Goal: Information Seeking & Learning: Learn about a topic

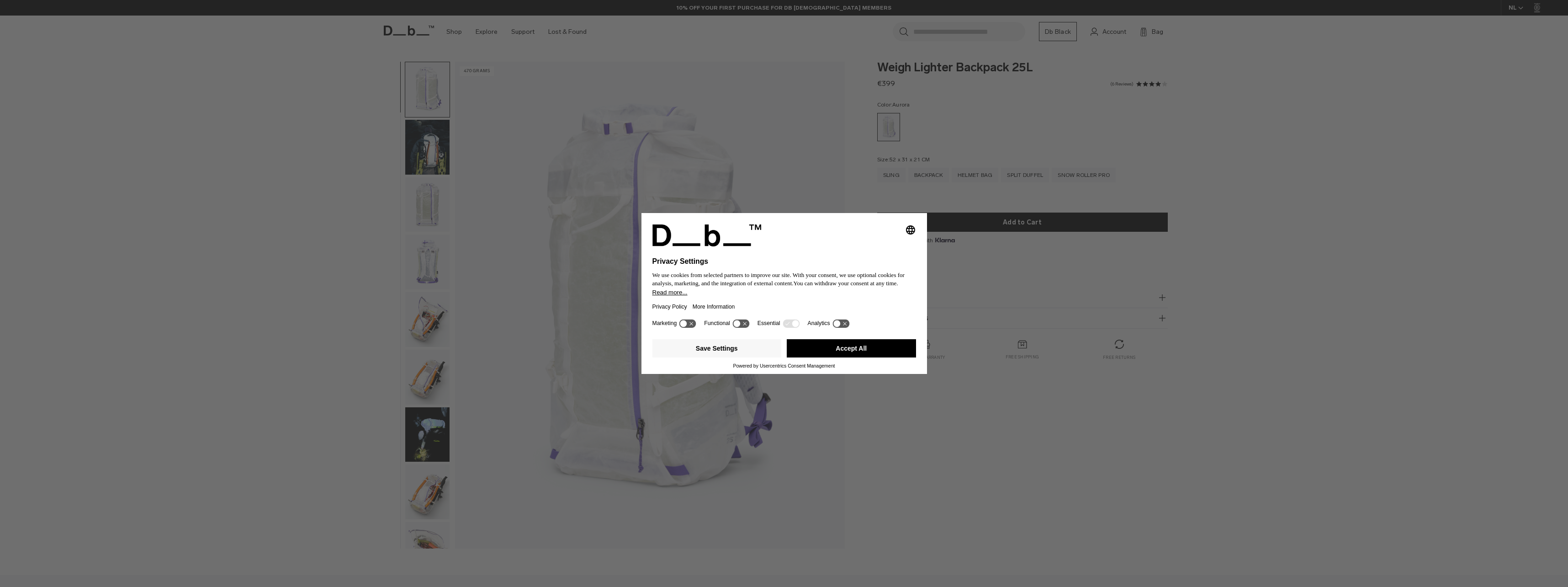
click at [874, 347] on button "Accept All" at bounding box center [852, 348] width 129 height 18
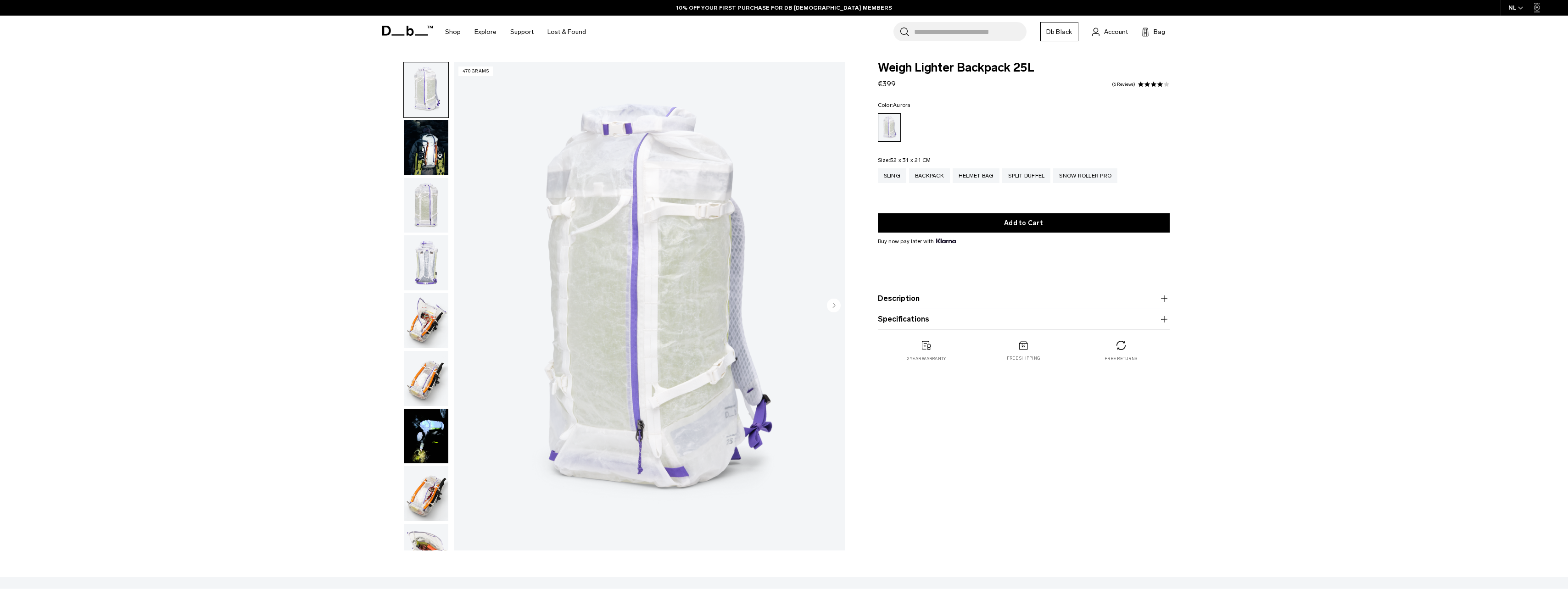
click at [424, 148] on img "button" at bounding box center [426, 148] width 45 height 55
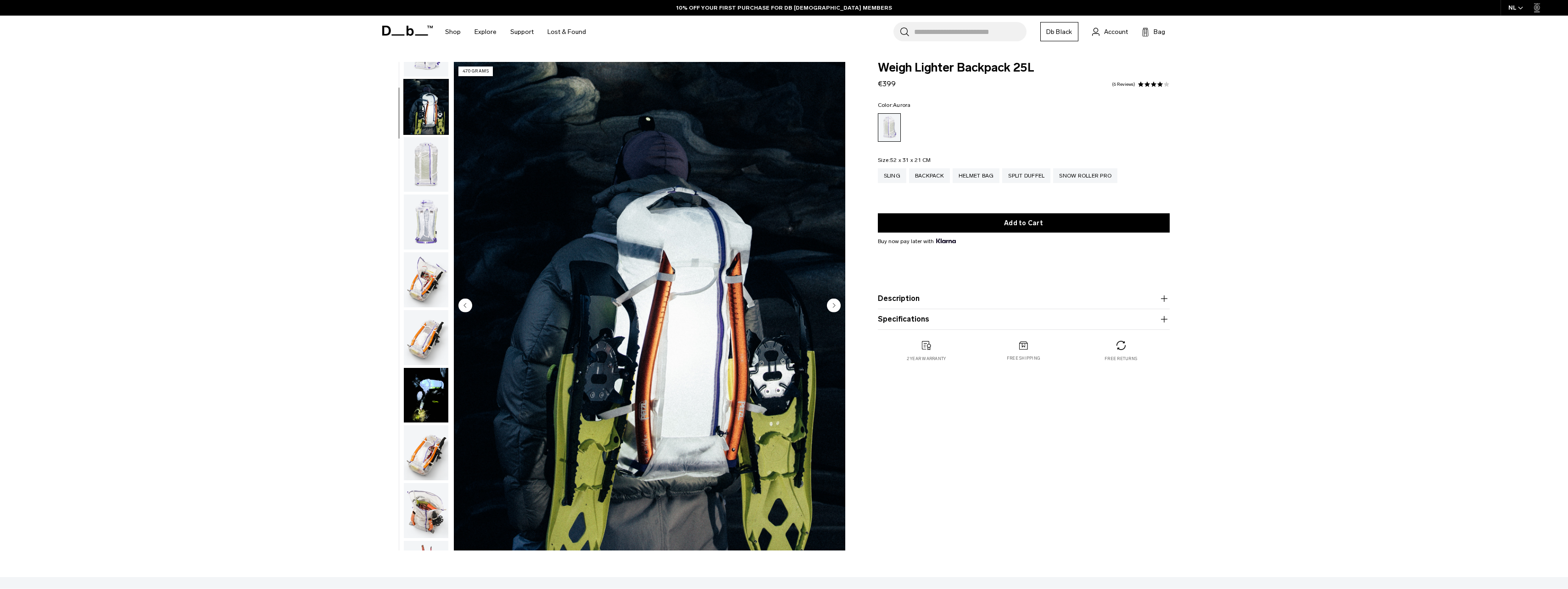
scroll to position [58, 0]
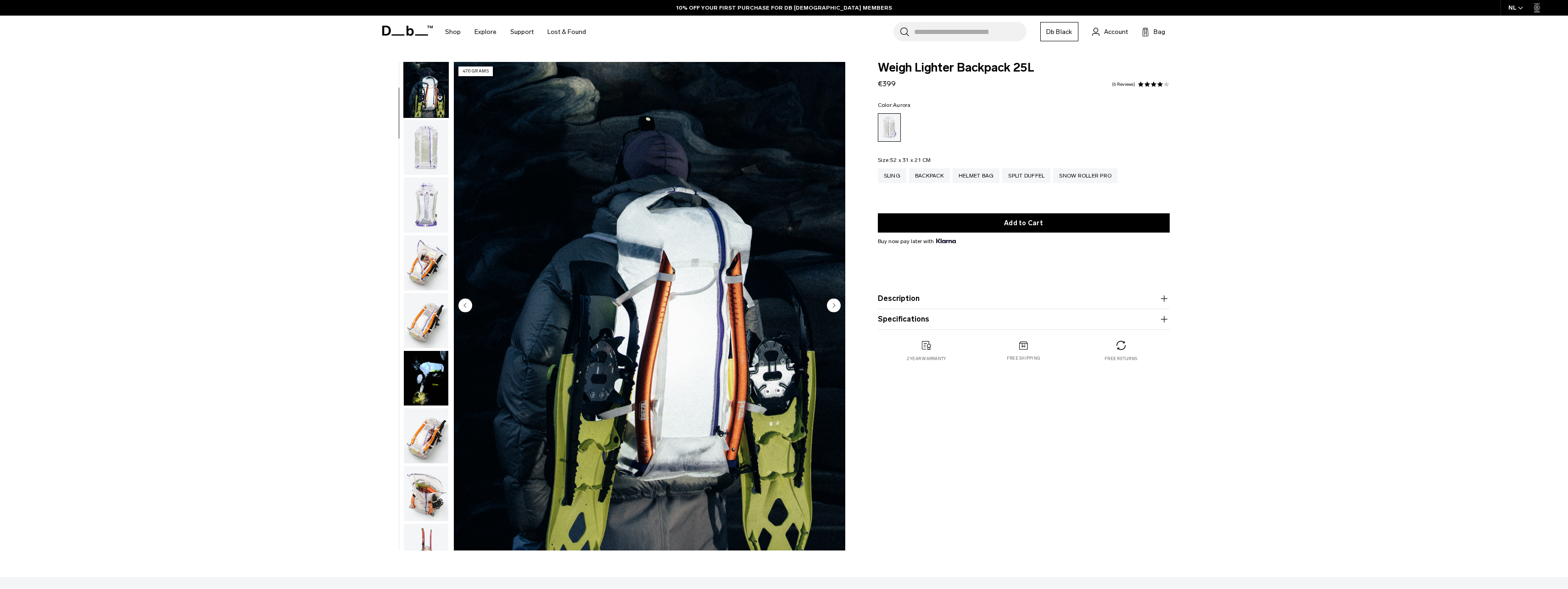
click at [426, 194] on img "button" at bounding box center [426, 205] width 45 height 55
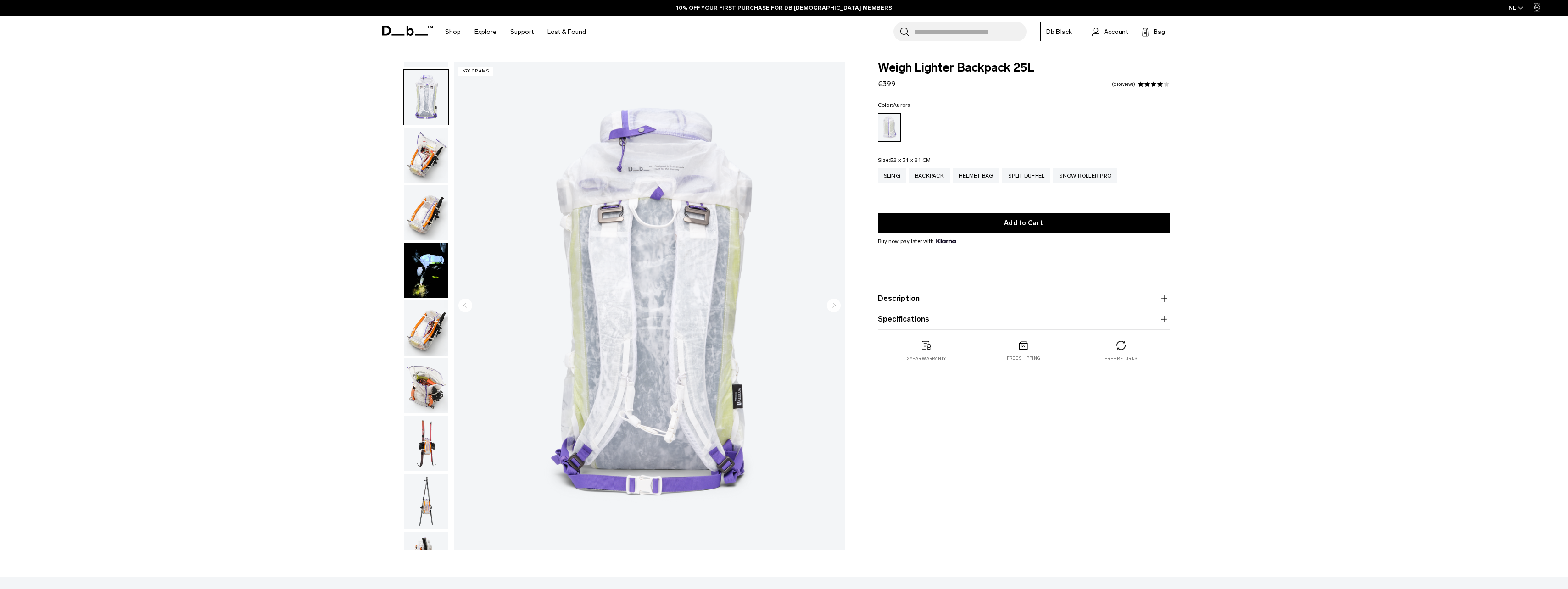
scroll to position [173, 0]
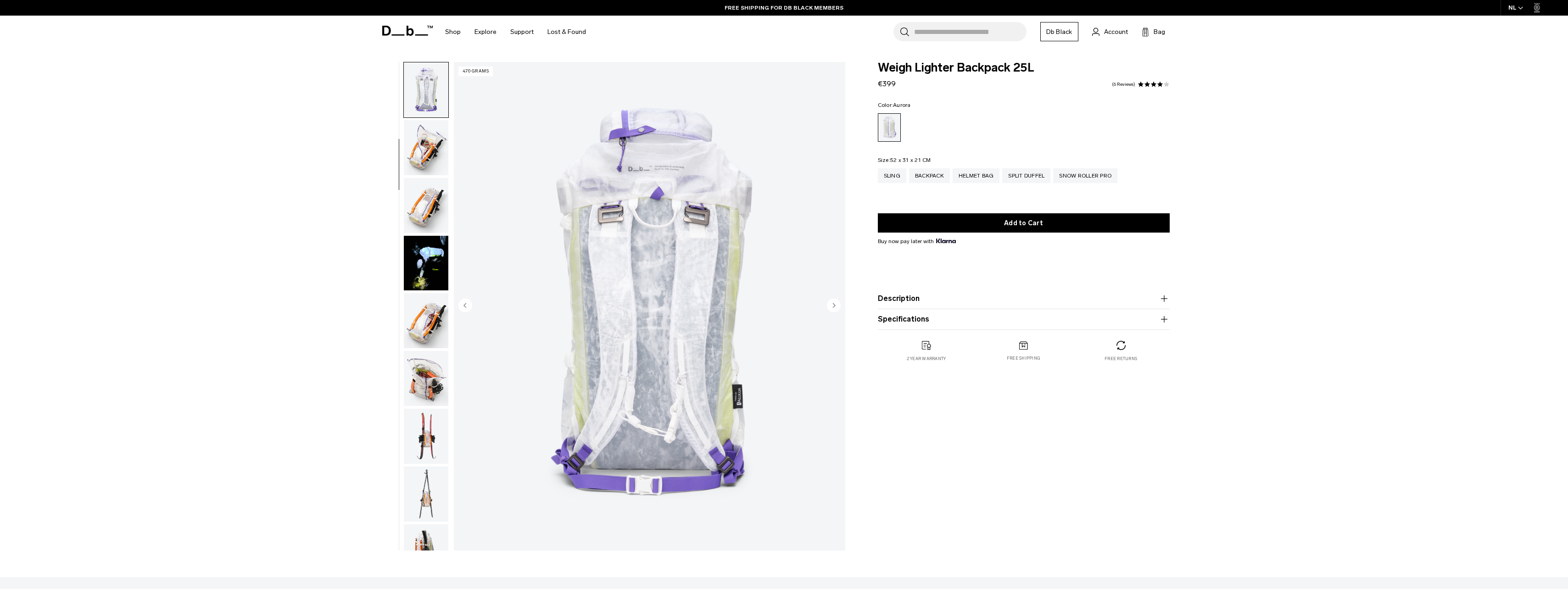
click at [426, 219] on img "button" at bounding box center [426, 205] width 45 height 55
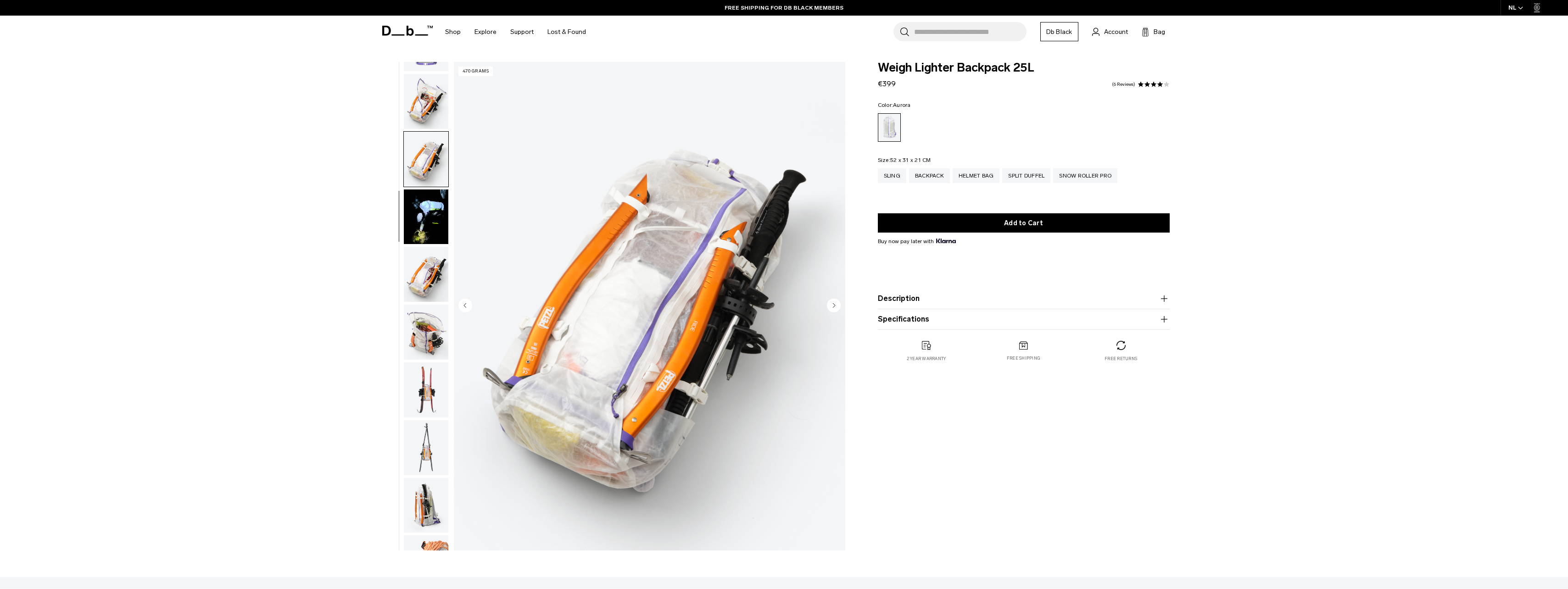
scroll to position [288, 0]
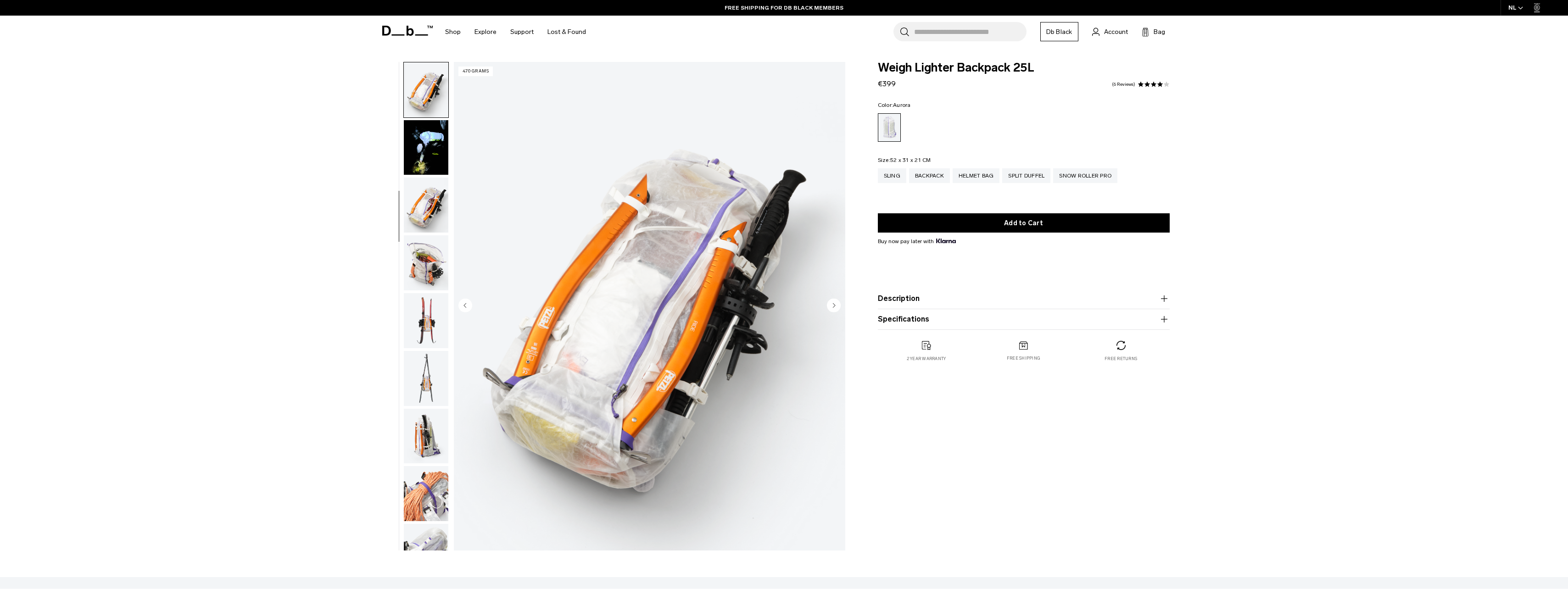
click at [425, 232] on img "button" at bounding box center [426, 205] width 45 height 55
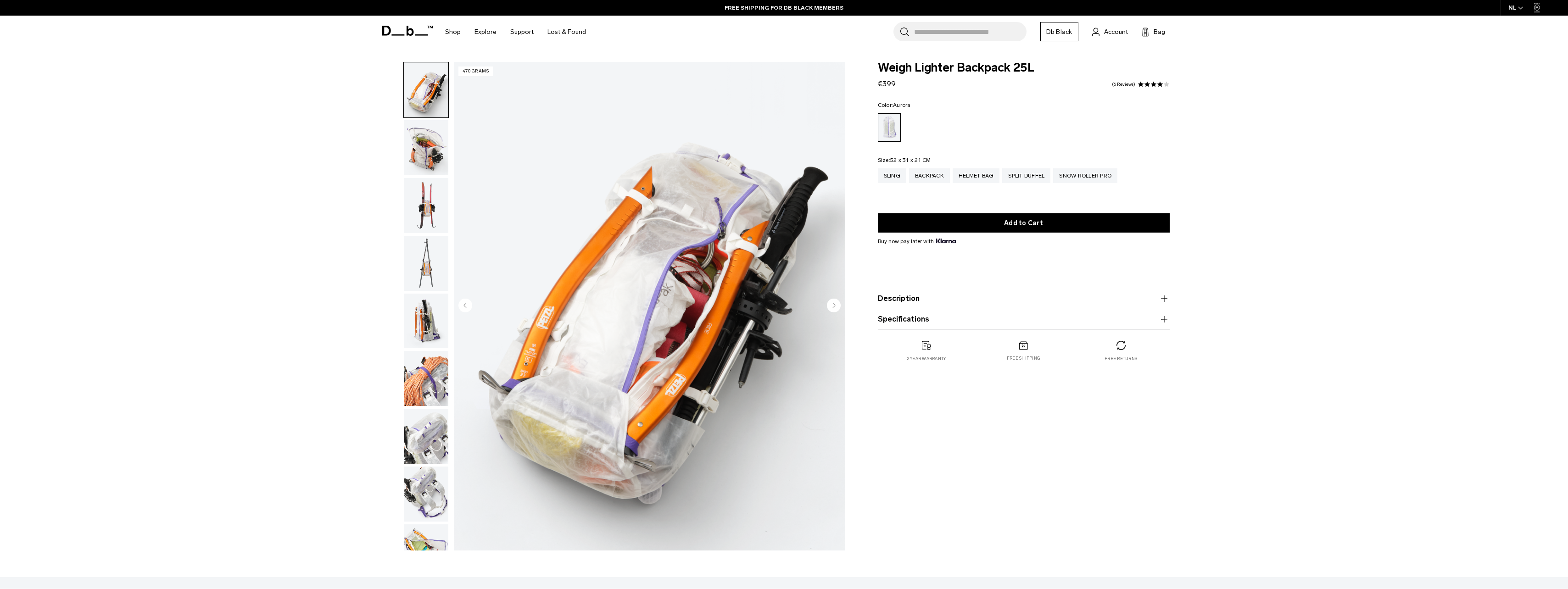
click at [428, 247] on img "button" at bounding box center [426, 263] width 45 height 55
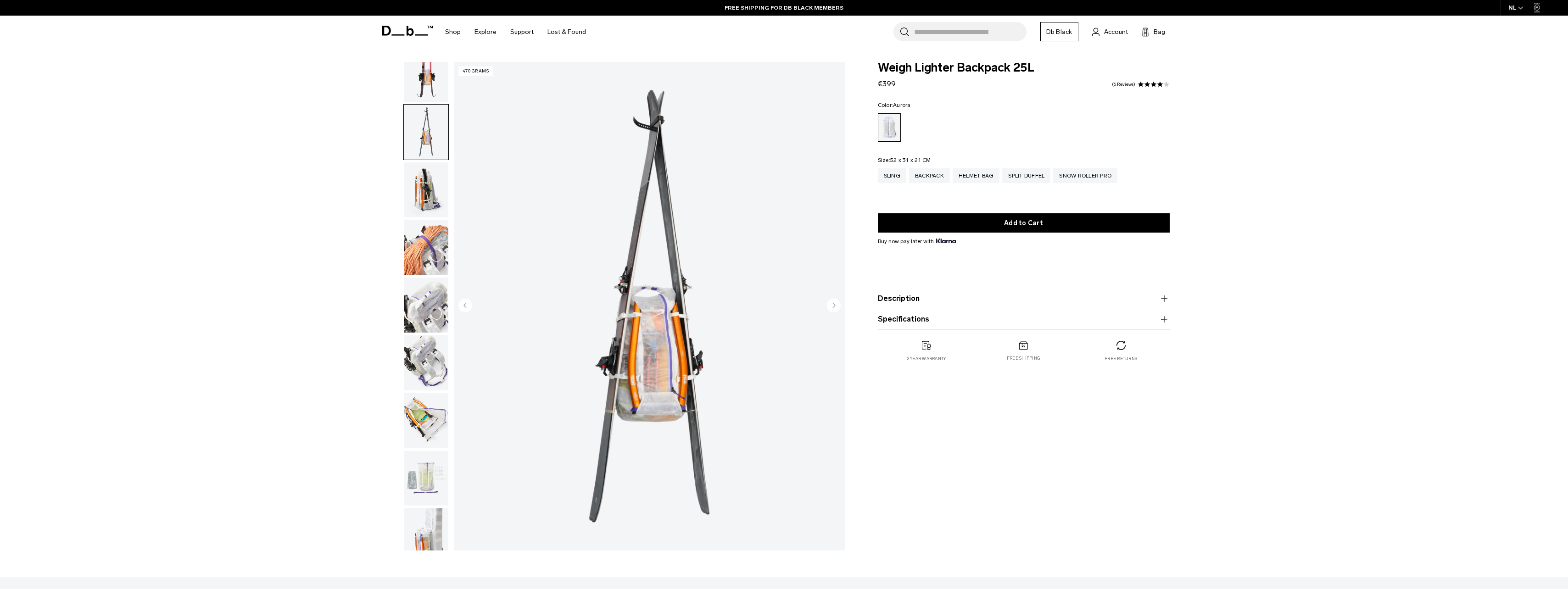
scroll to position [548, 0]
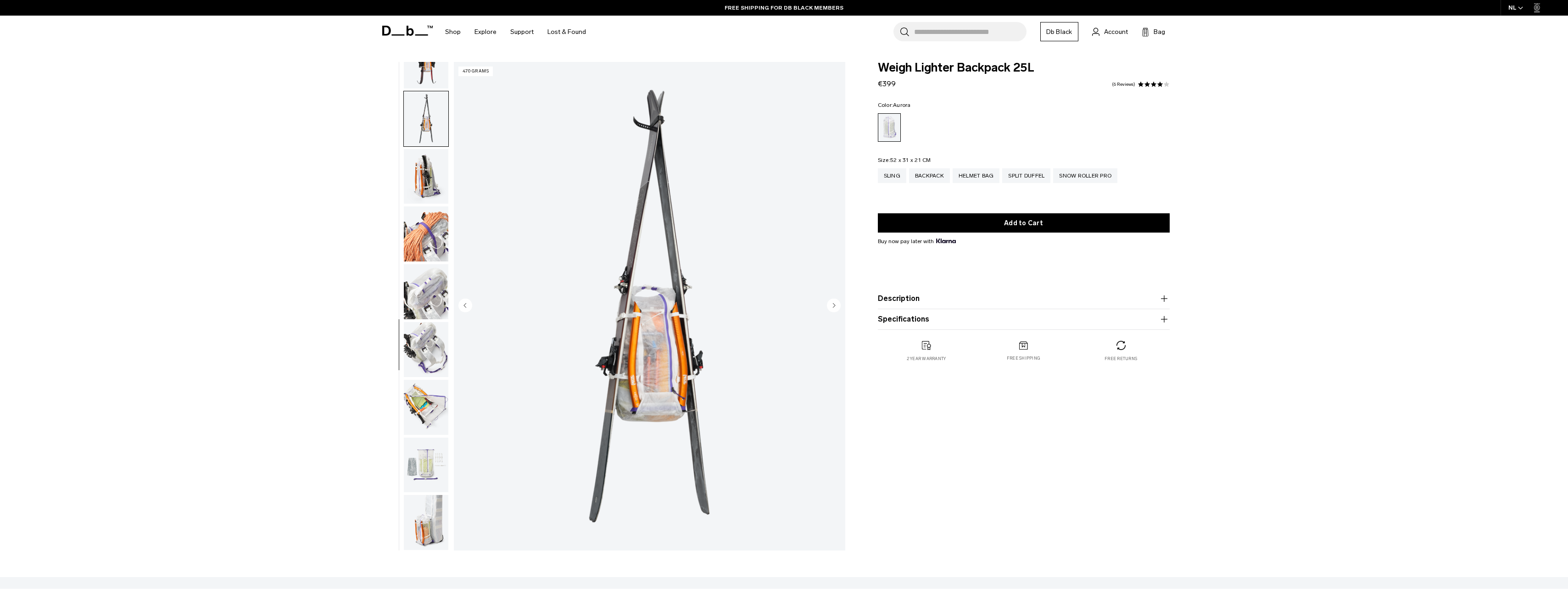
click at [425, 235] on img "button" at bounding box center [426, 234] width 45 height 55
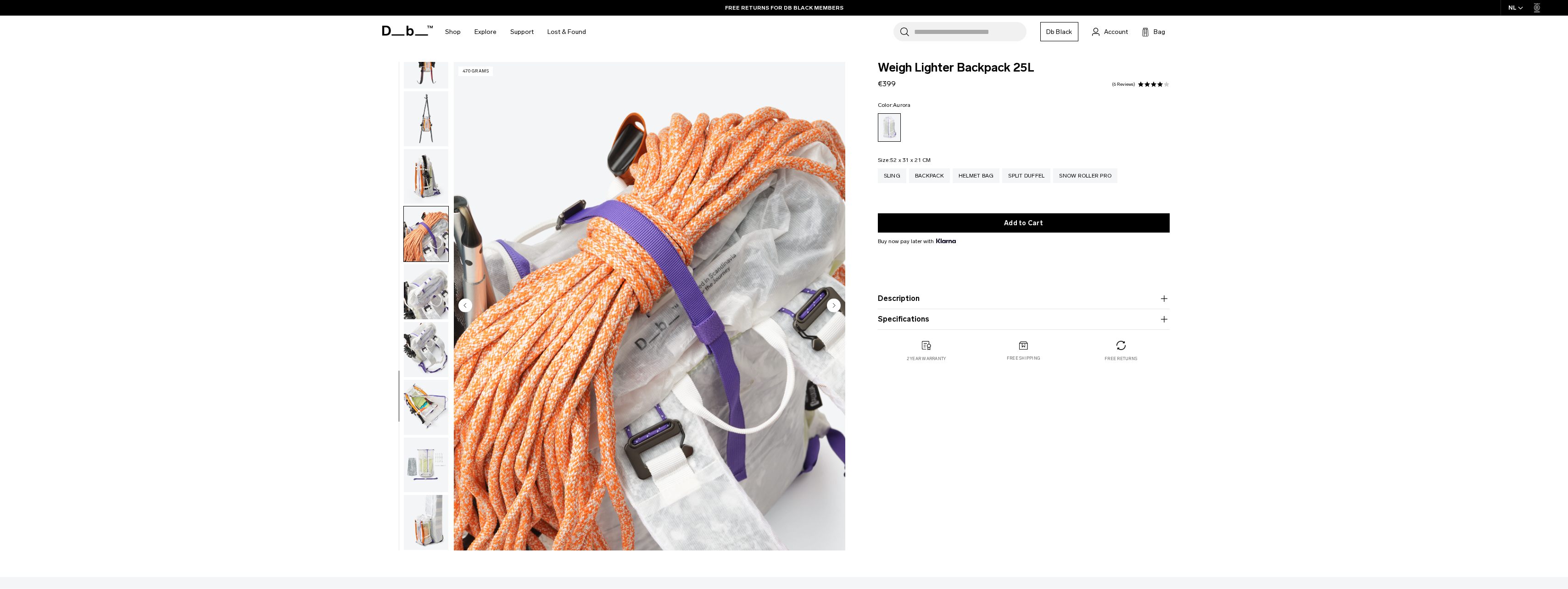
click at [429, 280] on img "button" at bounding box center [426, 291] width 45 height 55
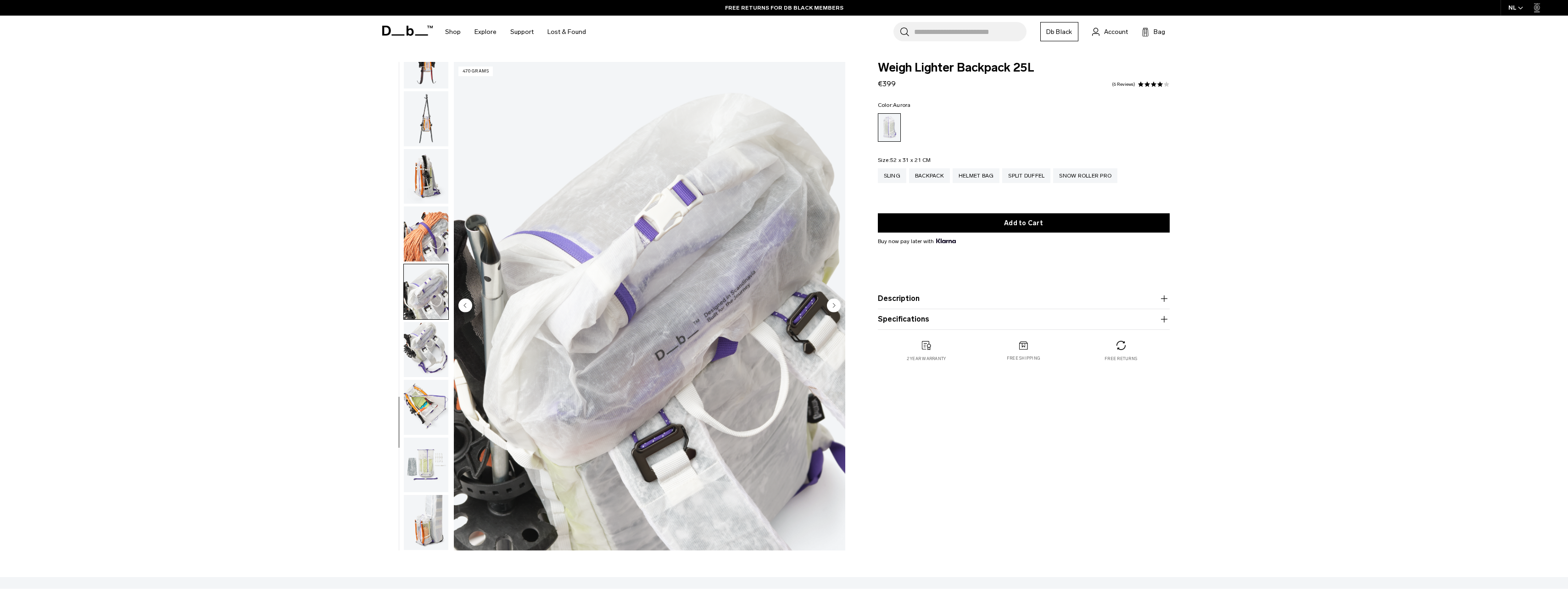
click at [419, 337] on img "button" at bounding box center [426, 349] width 45 height 55
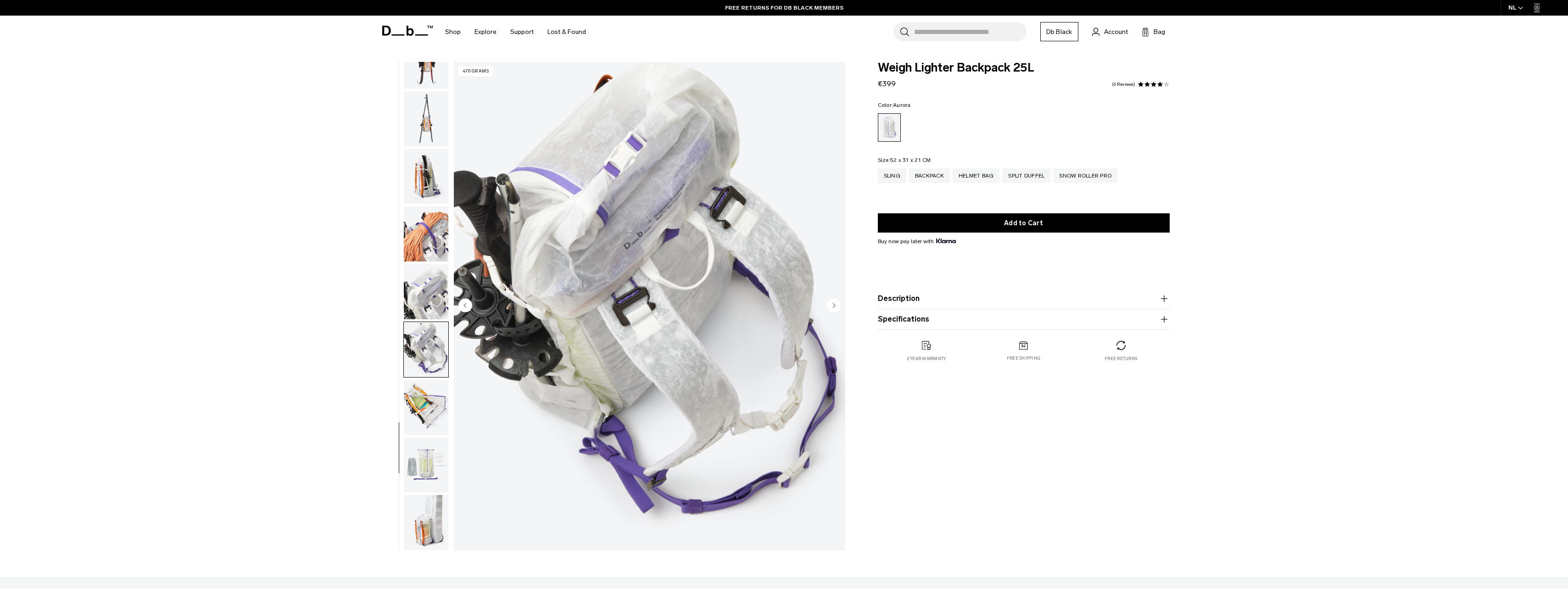
click at [421, 381] on img "button" at bounding box center [426, 407] width 45 height 55
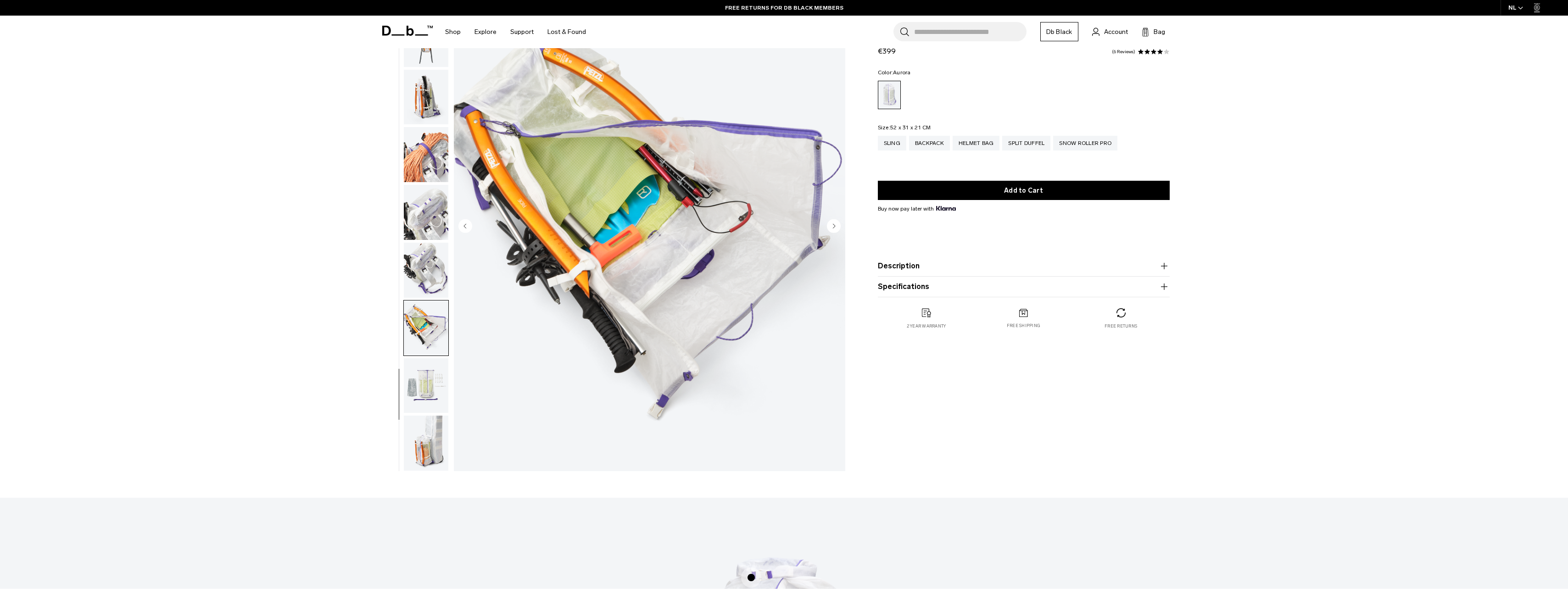
scroll to position [92, 0]
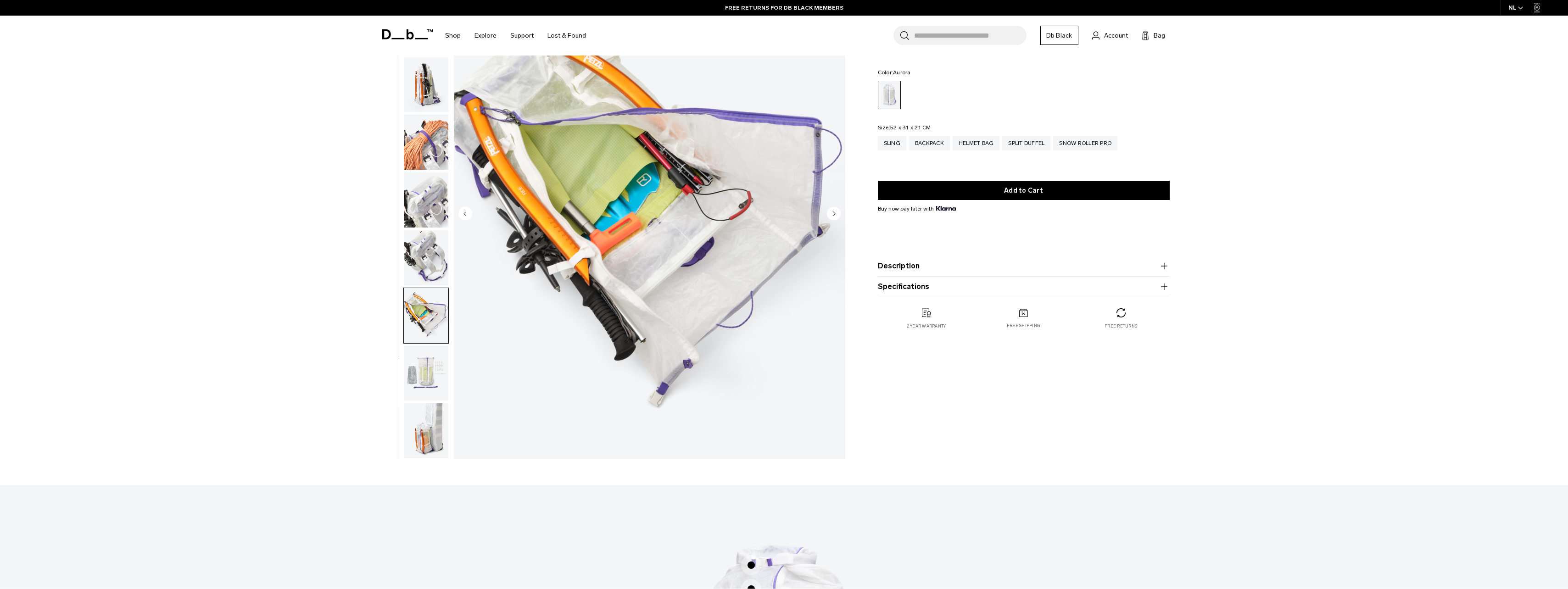
drag, startPoint x: 426, startPoint y: 386, endPoint x: 428, endPoint y: 393, distance: 7.3
click at [427, 386] on img "button" at bounding box center [426, 373] width 45 height 55
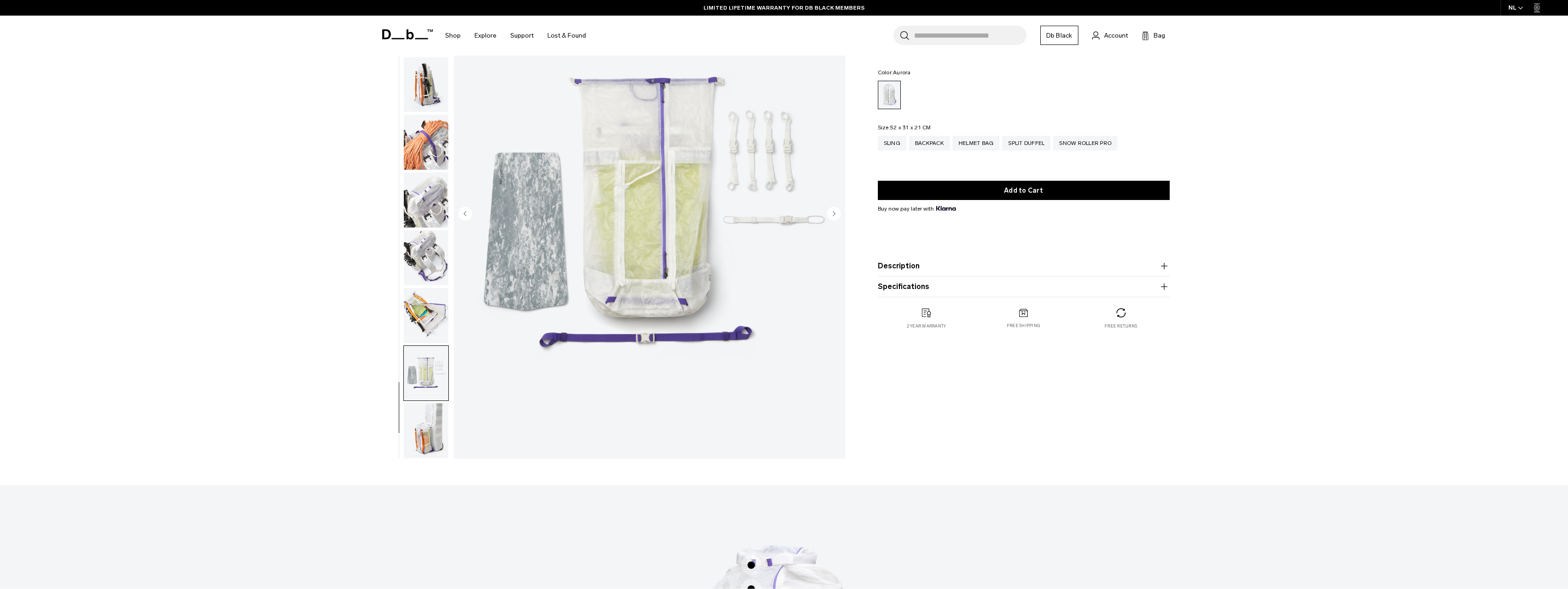
click at [429, 422] on img "button" at bounding box center [426, 431] width 45 height 55
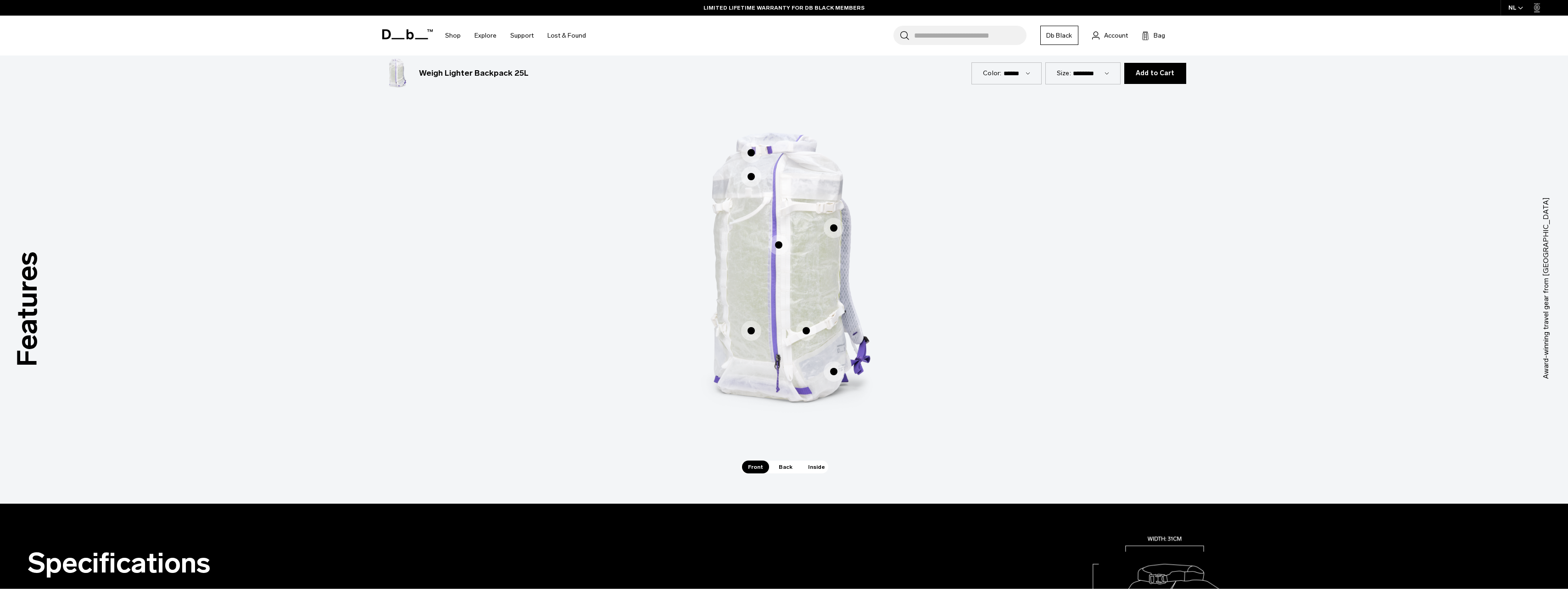
scroll to position [505, 0]
click at [749, 332] on span "1 / 3" at bounding box center [751, 330] width 20 height 20
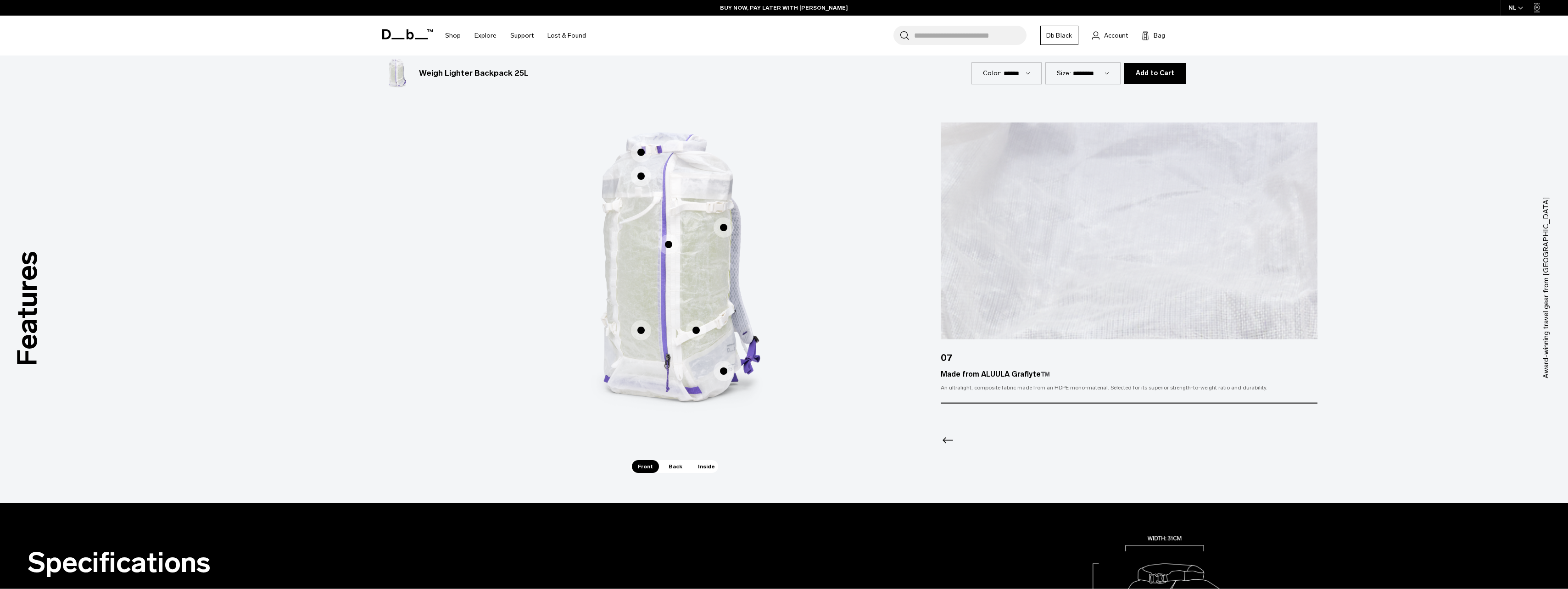
click at [726, 365] on span "1 / 3" at bounding box center [723, 371] width 20 height 20
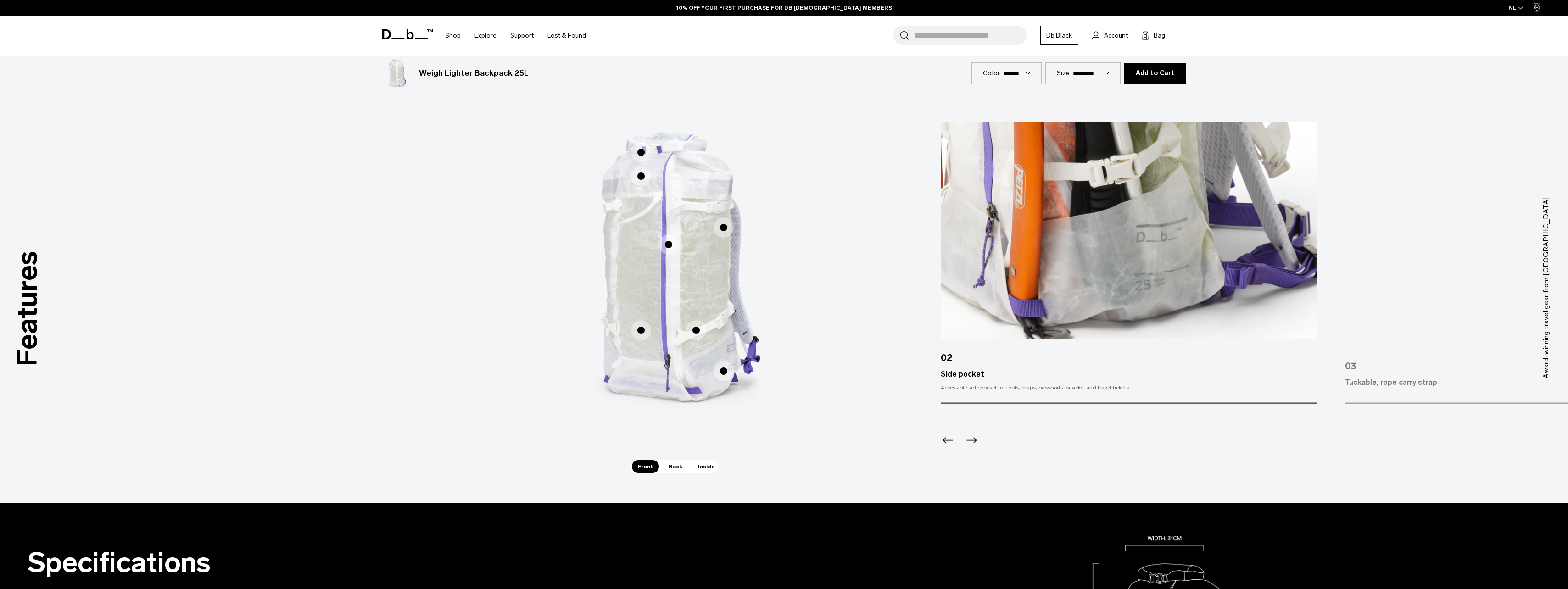
click at [707, 326] on img "1 / 3" at bounding box center [674, 274] width 275 height 343
click at [705, 328] on span "1 / 3" at bounding box center [696, 330] width 20 height 20
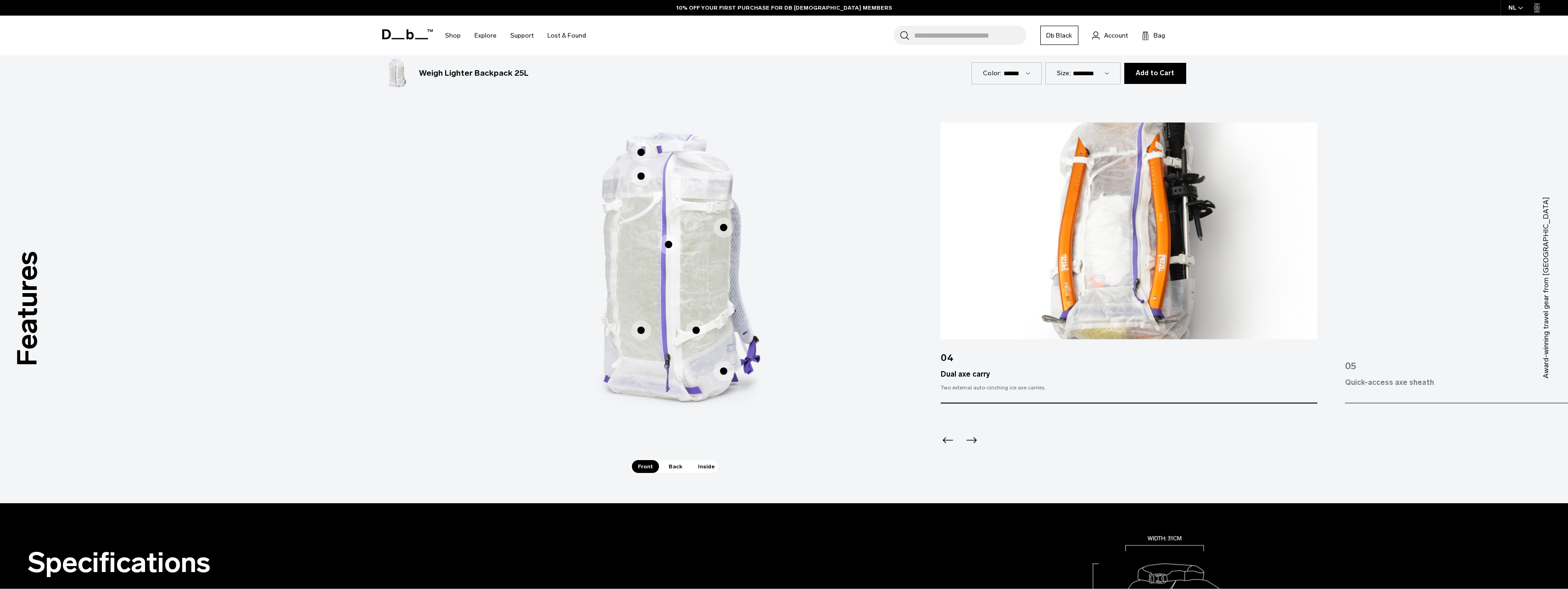
click at [667, 244] on span "1 / 3" at bounding box center [668, 244] width 20 height 20
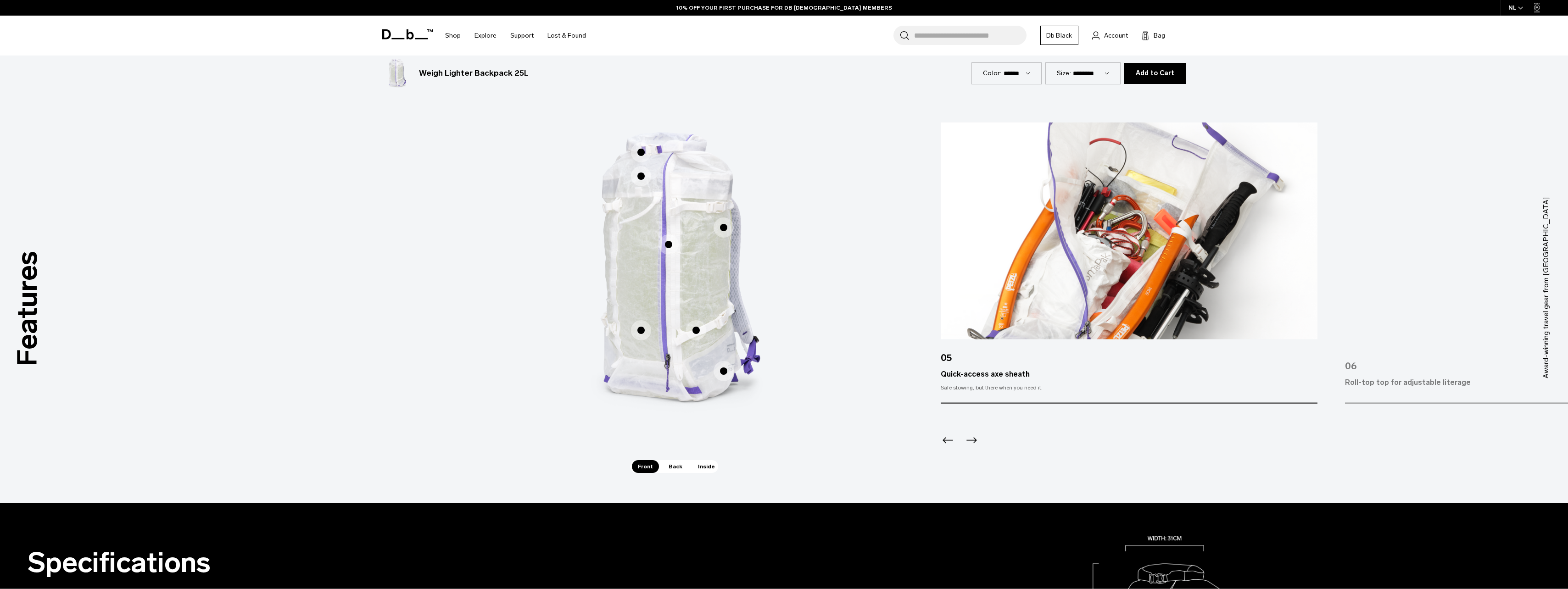
click at [726, 226] on span "1 / 3" at bounding box center [723, 227] width 20 height 20
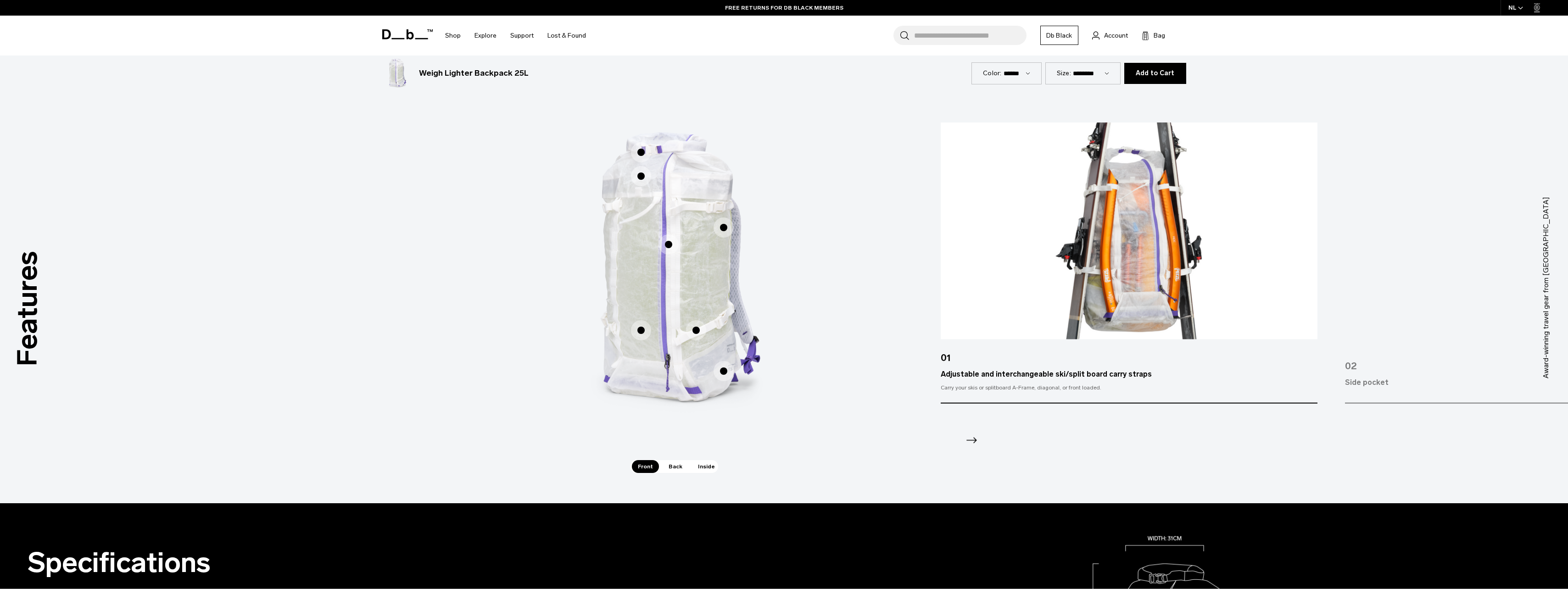
click at [652, 178] on img "1 / 3" at bounding box center [674, 274] width 275 height 343
click at [650, 177] on span "1 / 3" at bounding box center [641, 176] width 20 height 20
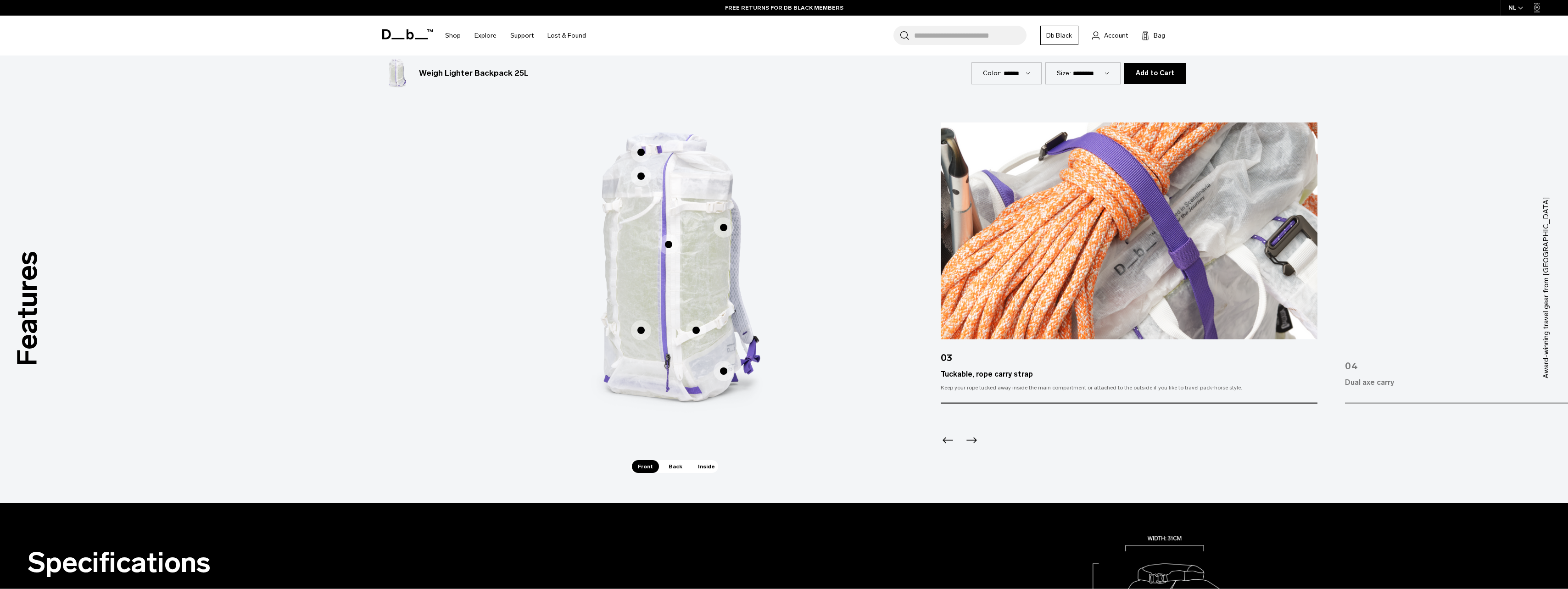
click at [642, 150] on span "1 / 3" at bounding box center [641, 152] width 20 height 20
